Goal: Check status: Check status

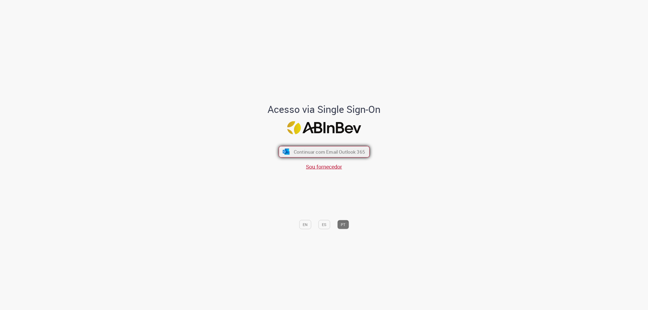
click at [297, 155] on button "Continuar com Email Outlook 365" at bounding box center [324, 151] width 91 height 11
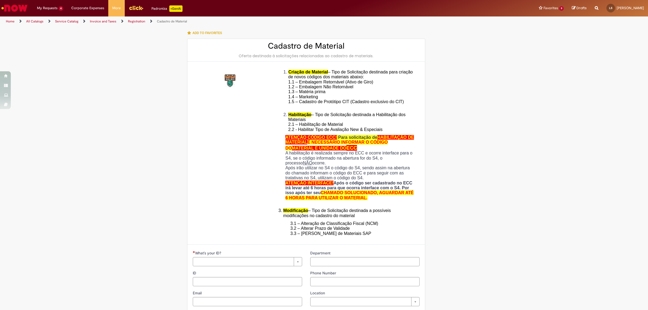
type input "********"
type input "**********"
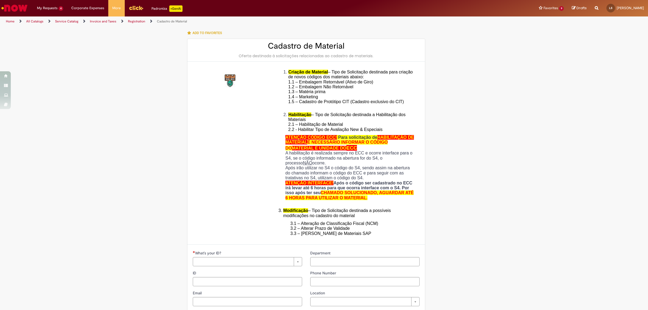
type input "****"
type input "**********"
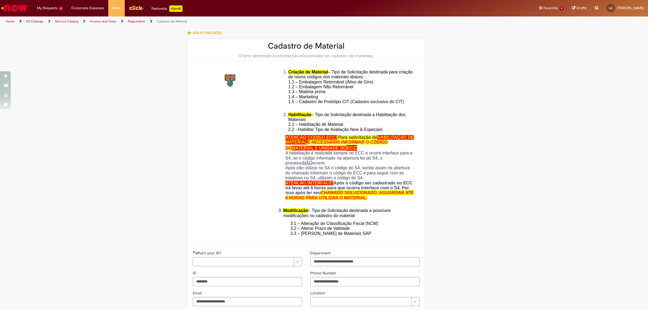
type input "**********"
click at [434, 84] on div "Add to favorites Cadastro de Material Oferta destinada à solicitações relaciona…" at bounding box center [324, 272] width 316 height 491
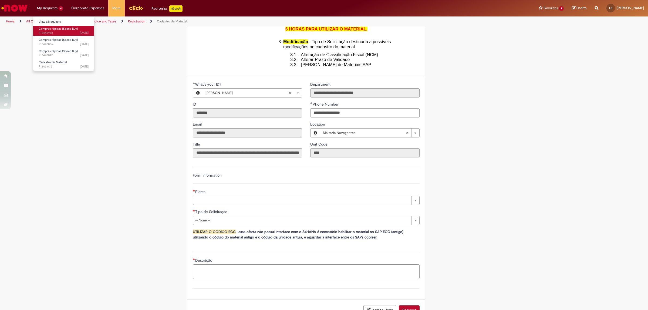
click at [58, 30] on span "Compras rápidas (Speed Buy)" at bounding box center [58, 29] width 39 height 4
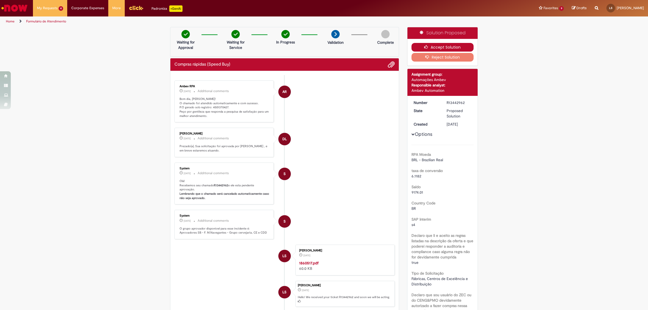
click at [439, 43] on button "Accept Solution" at bounding box center [442, 47] width 62 height 9
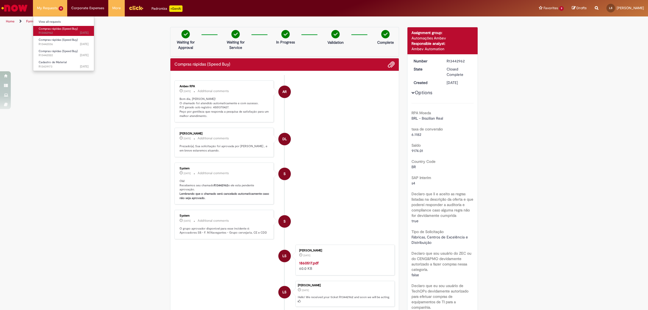
click at [63, 31] on span "Compras rápidas (Speed Buy)" at bounding box center [58, 29] width 39 height 4
click at [66, 42] on span "9d ago 9 days ago R13442036" at bounding box center [64, 44] width 50 height 4
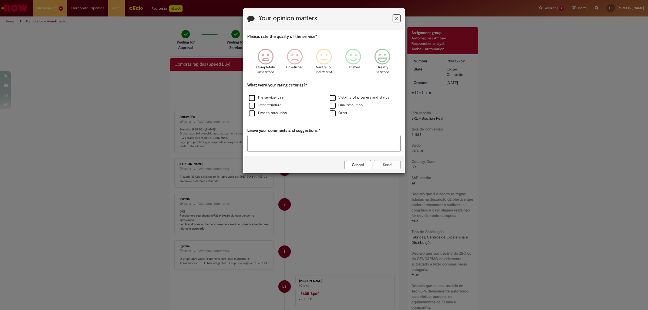
click at [370, 164] on button "Cancel" at bounding box center [357, 164] width 27 height 9
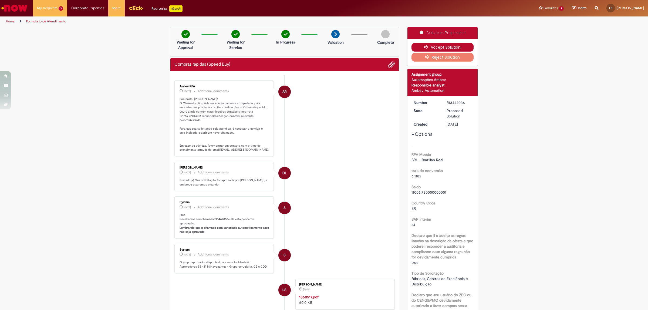
click at [444, 45] on button "Accept Solution" at bounding box center [442, 47] width 62 height 9
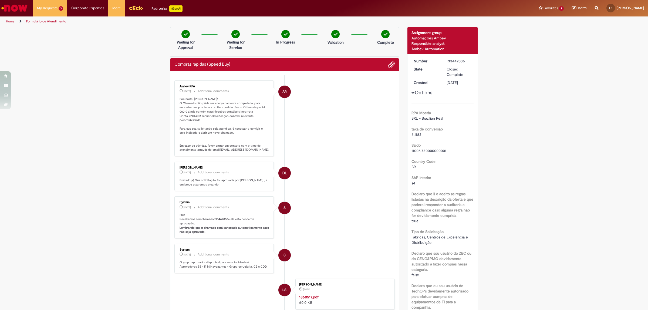
click at [302, 99] on li "AR Ambev RPA 9d ago 9 days ago Additional comments Boa noite, Luiza! O Chamado …" at bounding box center [284, 118] width 220 height 76
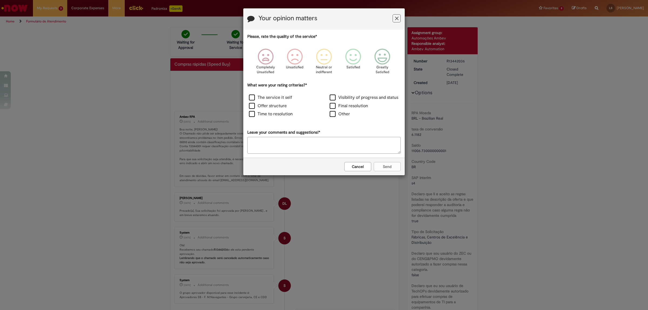
click at [355, 167] on button "Cancel" at bounding box center [357, 166] width 27 height 9
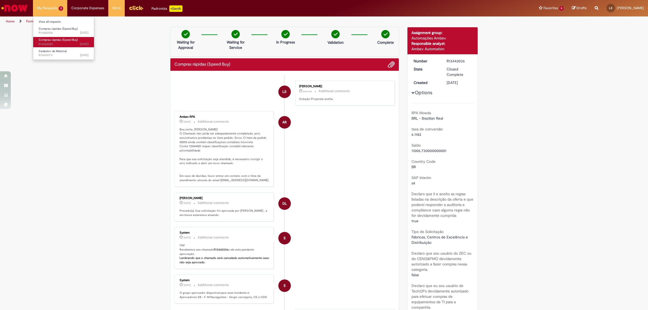
click at [76, 42] on span "9d ago 9 days ago R13442022" at bounding box center [64, 44] width 50 height 4
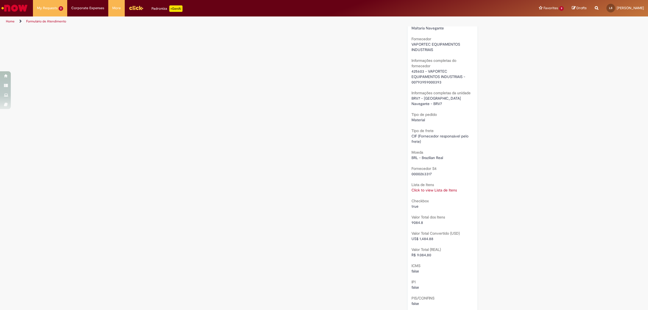
scroll to position [379, 0]
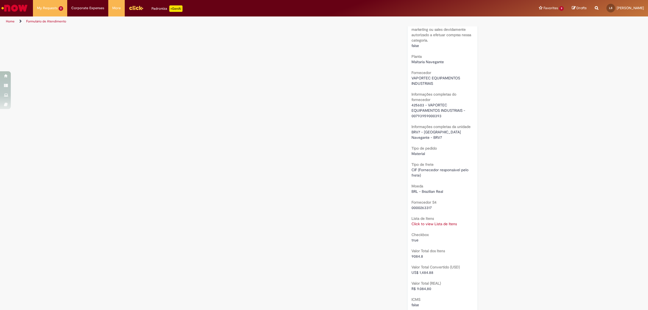
click at [419, 221] on link "Click to view Lista de Itens" at bounding box center [433, 223] width 45 height 5
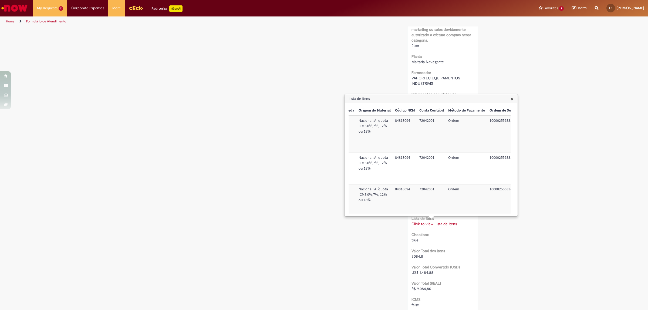
scroll to position [0, 225]
click at [291, 175] on div "Scan Barcode Waiting for Approval Waiting for Service In Progress Validation Co…" at bounding box center [324, 82] width 316 height 869
click at [511, 97] on span "×" at bounding box center [511, 98] width 3 height 7
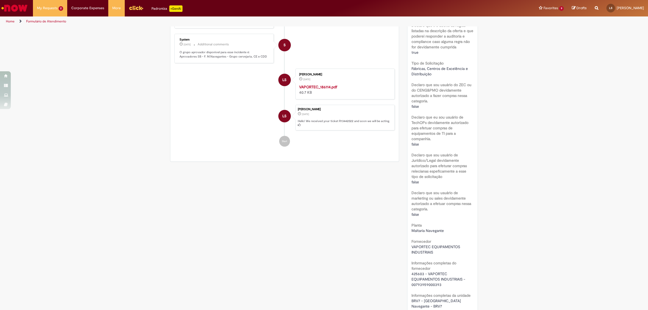
scroll to position [345, 0]
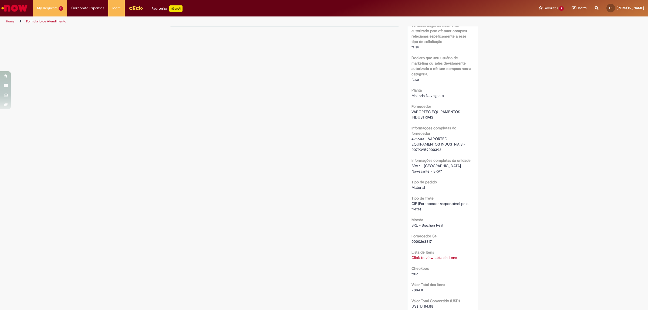
click at [441, 255] on link "Click to view Lista de Itens" at bounding box center [433, 257] width 45 height 5
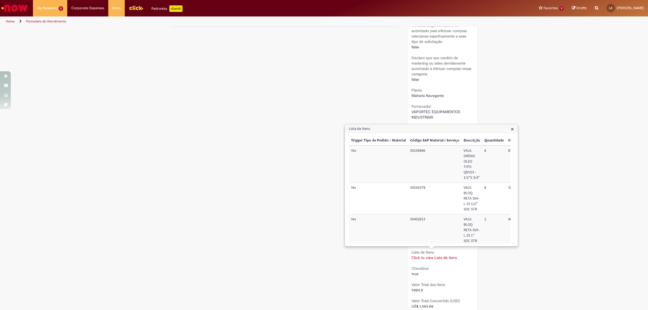
scroll to position [13, 0]
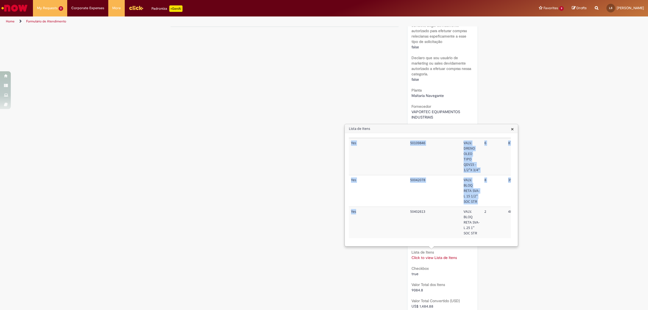
drag, startPoint x: 400, startPoint y: 238, endPoint x: 436, endPoint y: 240, distance: 36.5
click at [436, 240] on div "Trigger Tipo de Pedido = Material Código SAP Material / Serviço Descrição Quant…" at bounding box center [430, 190] width 162 height 108
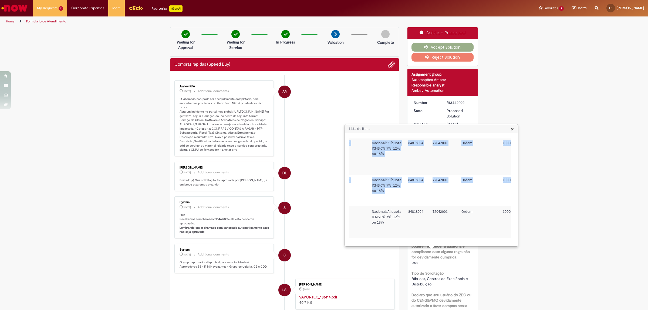
scroll to position [12, 225]
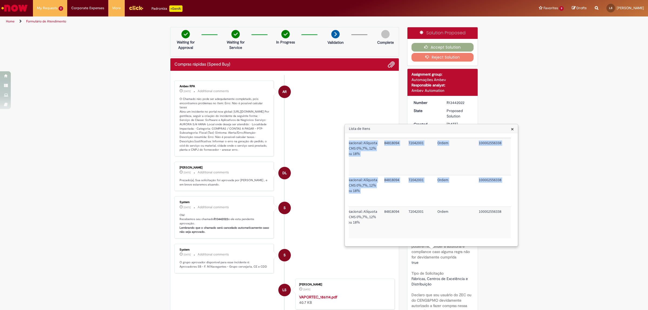
click at [480, 138] on td "100002556338" at bounding box center [493, 156] width 34 height 37
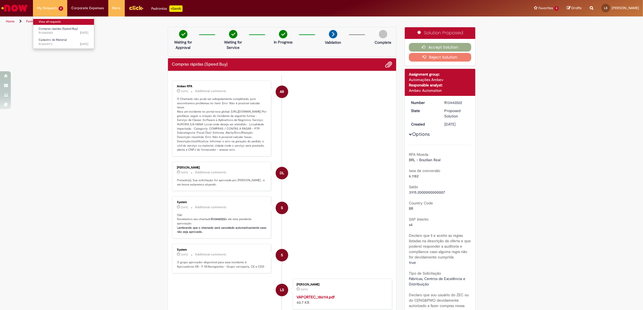
click at [62, 22] on link "View all requests" at bounding box center [63, 22] width 61 height 6
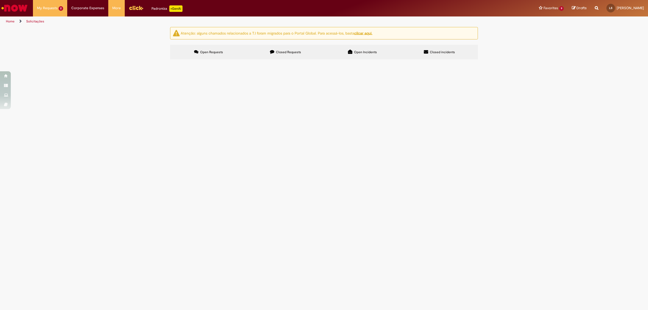
click at [283, 58] on label "Closed Requests" at bounding box center [285, 52] width 77 height 15
click at [0, 0] on span "Válvulas CM" at bounding box center [0, 0] width 0 height 0
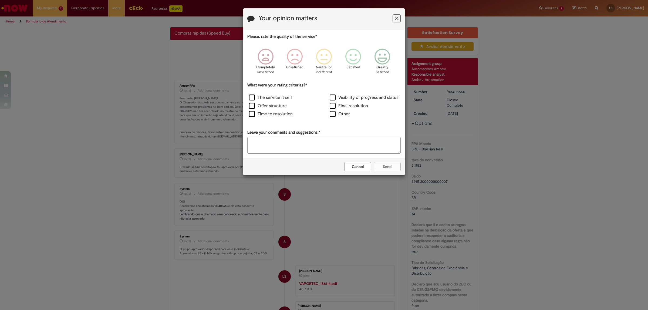
click at [234, 229] on div "Your opinion matters Please, rate the quality of the service* Completely Unsati…" at bounding box center [324, 155] width 648 height 310
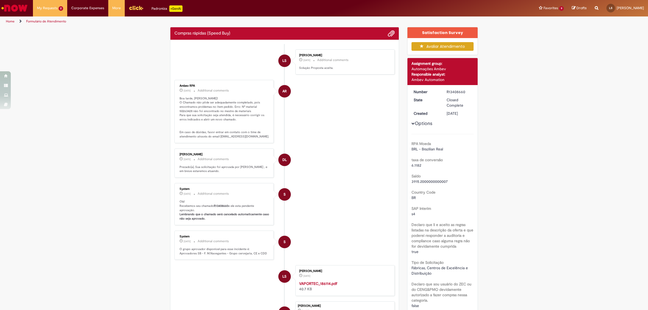
click at [367, 168] on li "DL Denis Lopes 19d ago 19 days ago Additional comments Prezado(a), Sua solicita…" at bounding box center [284, 162] width 220 height 29
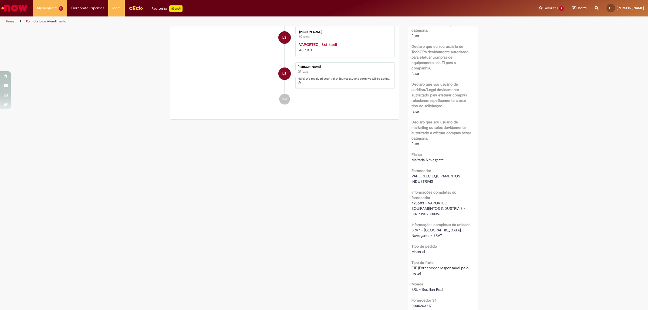
scroll to position [405, 0]
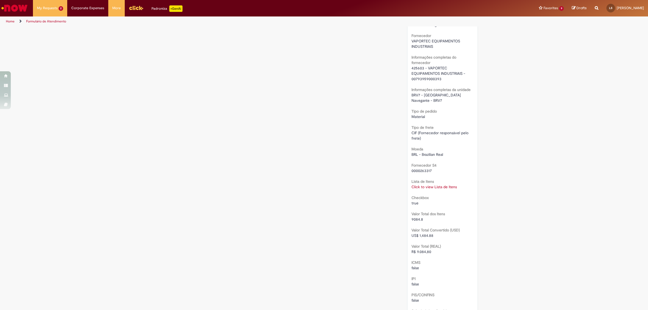
click at [442, 184] on link "Click to view Lista de Itens" at bounding box center [433, 186] width 45 height 5
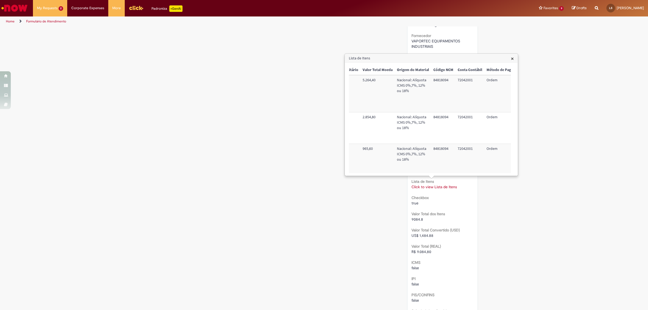
scroll to position [0, 225]
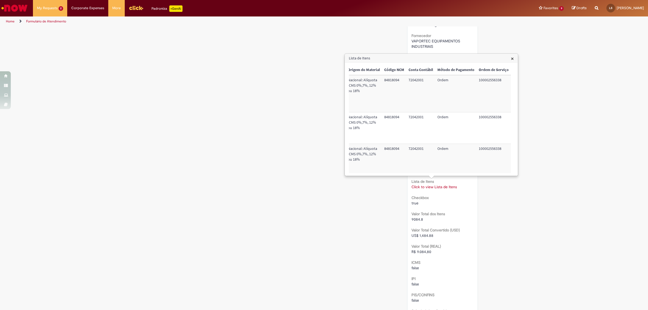
click at [335, 189] on div "Scan Barcode Waiting for Approval Waiting for Service In Progress Validation Co…" at bounding box center [324, 51] width 316 height 858
click at [60, 23] on link "View all requests" at bounding box center [63, 22] width 61 height 6
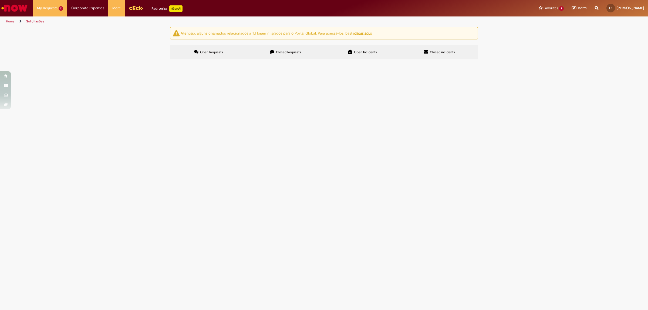
click at [292, 48] on label "Closed Requests" at bounding box center [285, 52] width 77 height 15
click at [0, 0] on icon at bounding box center [0, 0] width 0 height 0
click at [63, 28] on span "Compras rápidas (Speed Buy)" at bounding box center [58, 29] width 39 height 4
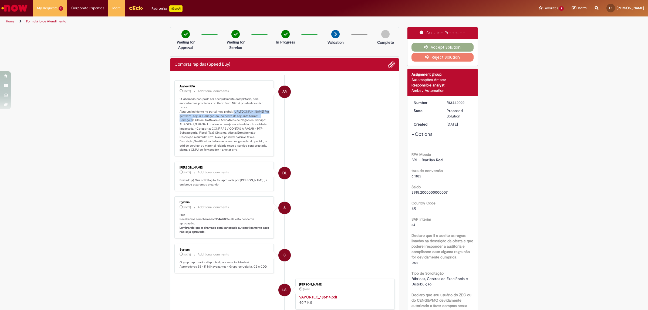
drag, startPoint x: 178, startPoint y: 116, endPoint x: 258, endPoint y: 119, distance: 80.5
click at [258, 119] on div "Ambev RPA 9d ago 9 days ago Additional comments O Chamado não pode ser adequdam…" at bounding box center [224, 118] width 96 height 73
copy p "https://abinbevww.service-now.com/abiex?id=sc_cat_item&sys_id=5ad2235adb1cc050f…"
click at [252, 118] on p "O Chamado não pode ser adequdamente completado, pois encontramos problemas no i…" at bounding box center [225, 124] width 90 height 55
drag, startPoint x: 176, startPoint y: 145, endPoint x: 223, endPoint y: 146, distance: 46.7
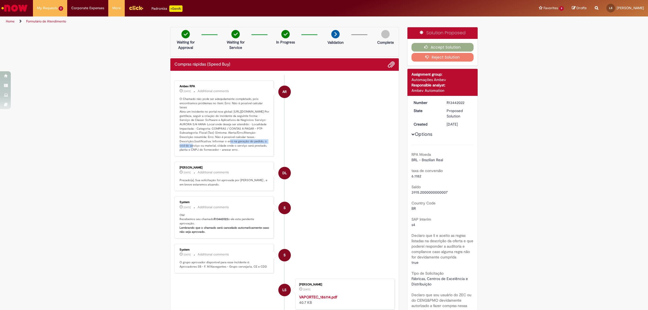
click at [223, 146] on div "Ambev RPA 9d ago 9 days ago Additional comments O Chamado não pode ser adequdam…" at bounding box center [224, 118] width 96 height 73
copy p "Erro: Não é possível calcular taxas."
click at [214, 152] on p "O Chamado não pode ser adequdamente completado, pois encontramos problemas no i…" at bounding box center [225, 124] width 90 height 55
drag, startPoint x: 187, startPoint y: 107, endPoint x: 221, endPoint y: 101, distance: 35.0
click at [221, 101] on p "O Chamado não pode ser adequdamente completado, pois encontramos problemas no i…" at bounding box center [225, 124] width 90 height 55
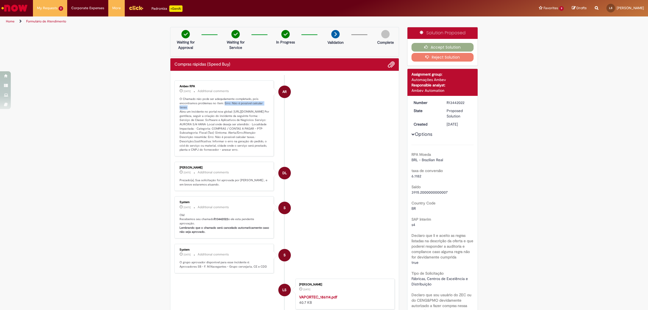
copy p "Erro: Não é possível calcular taxas"
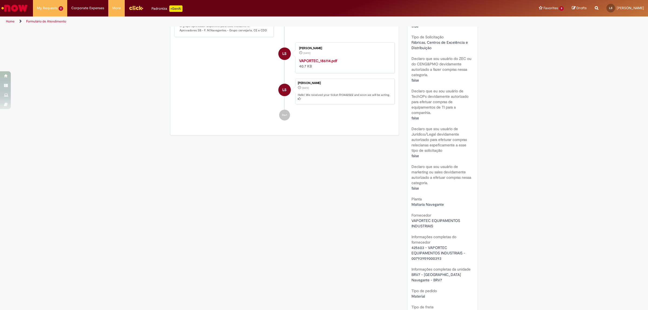
scroll to position [337, 0]
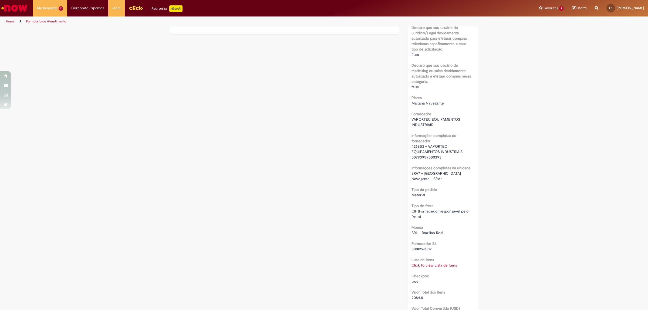
click at [423, 263] on link "Click to view Lista de Itens" at bounding box center [433, 265] width 45 height 5
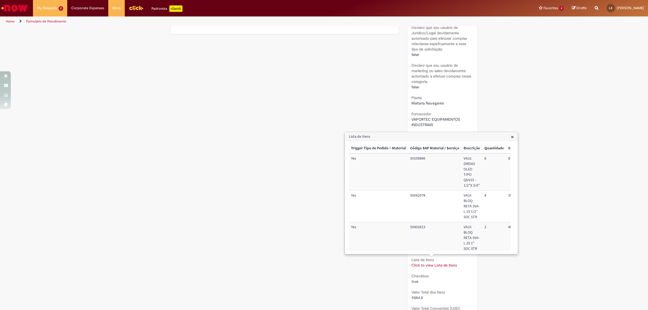
click at [421, 158] on td "50109846" at bounding box center [434, 171] width 53 height 37
copy td "50109846"
click at [419, 203] on td "50042078" at bounding box center [434, 207] width 53 height 32
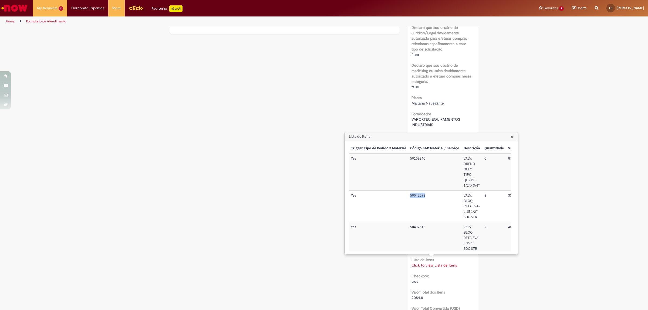
copy td "50042078"
click at [418, 227] on td "50402613" at bounding box center [434, 237] width 53 height 31
copy td "50402613"
click at [333, 133] on div "Scan Barcode Waiting for Approval Waiting for Service In Progress Validation Co…" at bounding box center [324, 124] width 316 height 869
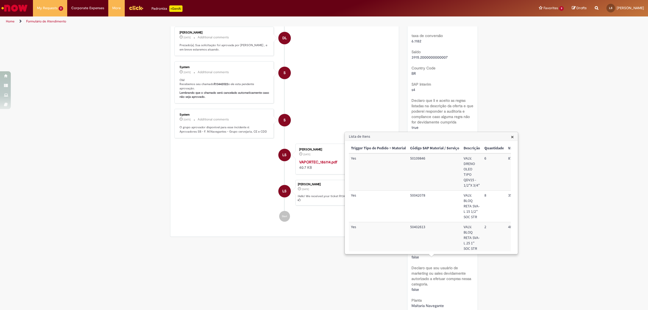
scroll to position [0, 0]
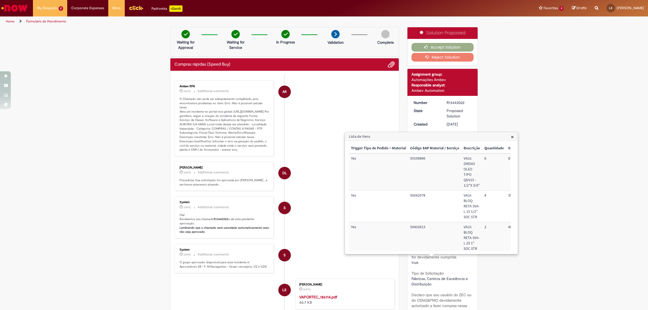
click at [511, 136] on span "×" at bounding box center [512, 136] width 3 height 7
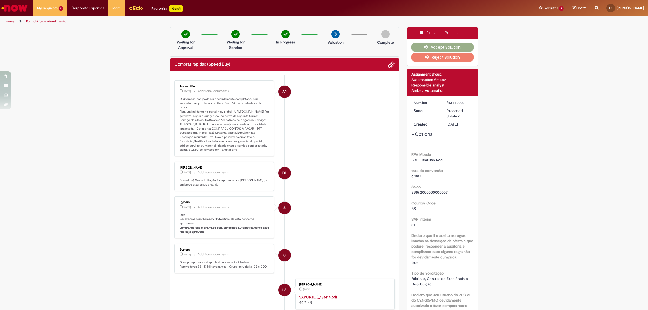
scroll to position [429, 0]
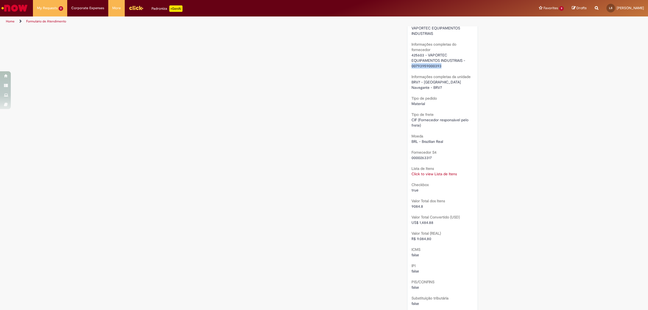
drag, startPoint x: 438, startPoint y: 66, endPoint x: 408, endPoint y: 65, distance: 29.7
click at [408, 65] on div "Number R13442022 State Proposed Solution Created 9d ago 9 days ago Options RPA …" at bounding box center [442, 39] width 70 height 744
copy span "00793959000393"
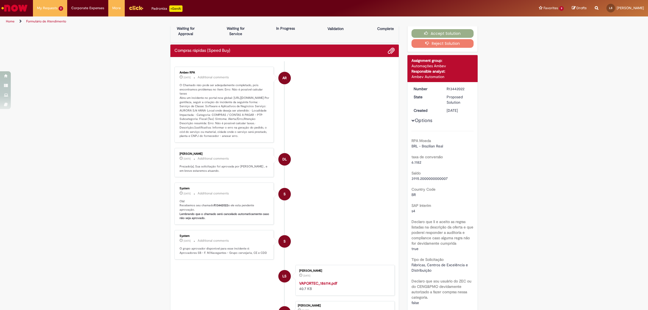
scroll to position [0, 0]
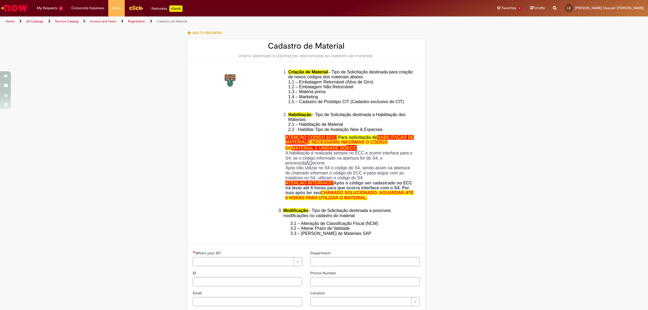
type input "********"
type input "**********"
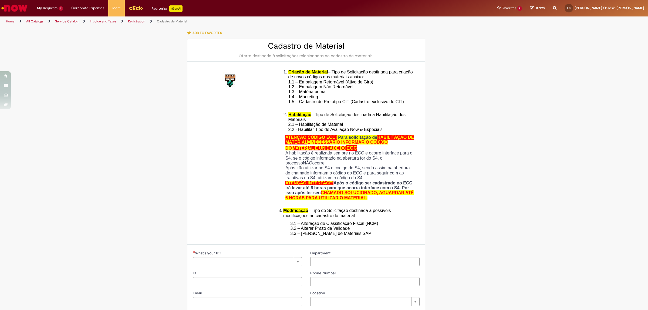
type input "****"
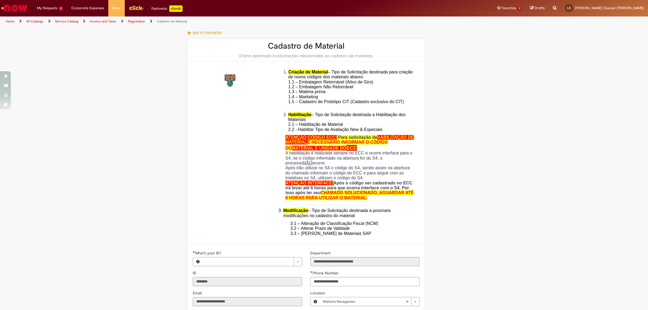
type input "**********"
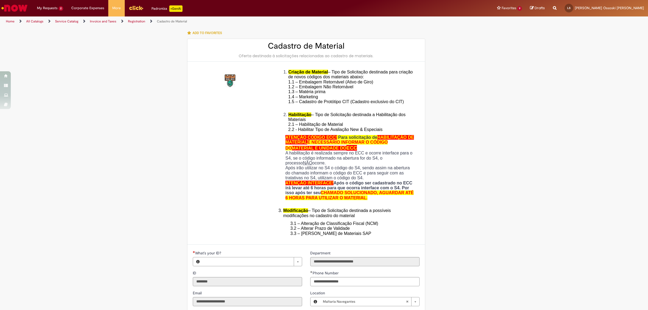
type input "**********"
click at [48, 6] on li "My Requests 2 View all requests Compras rápidas (Speed Buy) 9d ago 9 days ago R…" at bounding box center [50, 8] width 34 height 16
click at [18, 11] on img "Go to homepage" at bounding box center [15, 8] width 28 height 11
